Goal: Task Accomplishment & Management: Manage account settings

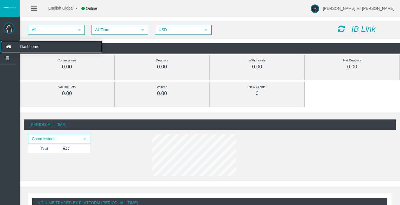
click at [6, 46] on icon at bounding box center [8, 47] width 15 height 12
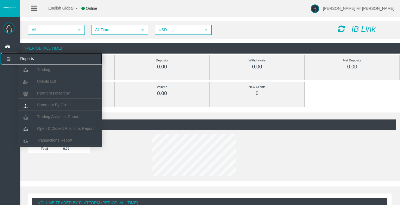
click at [6, 59] on icon at bounding box center [8, 59] width 15 height 12
click at [52, 81] on span "Clients List" at bounding box center [46, 81] width 19 height 4
